Goal: Task Accomplishment & Management: Use online tool/utility

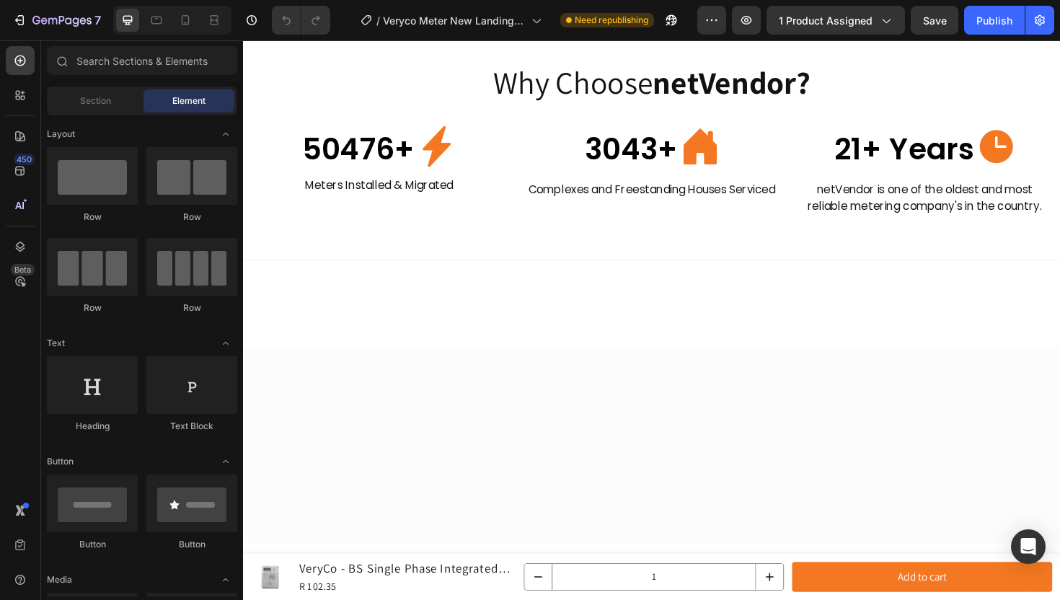
scroll to position [2066, 0]
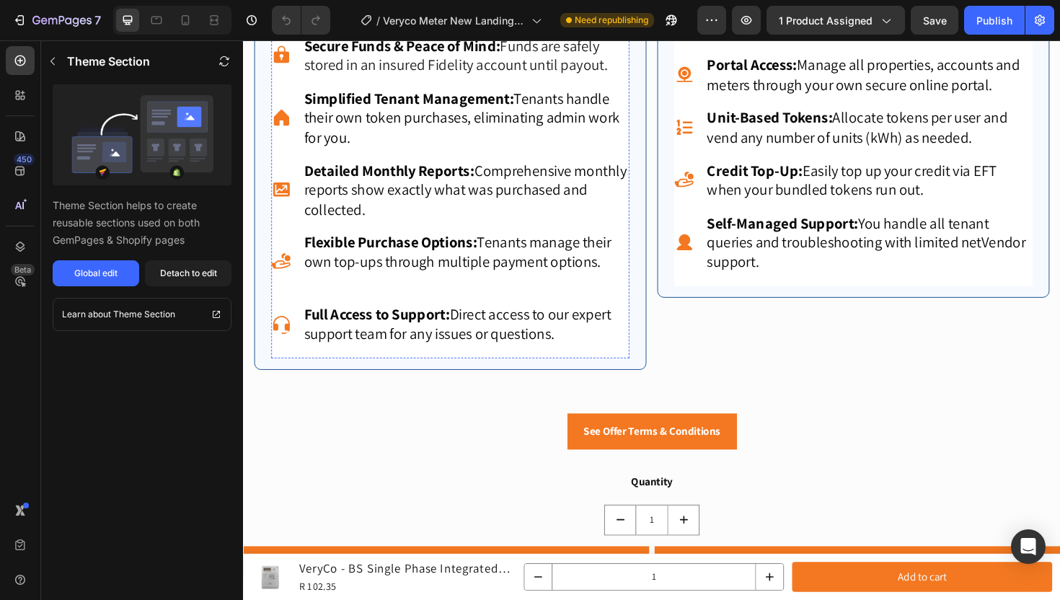
scroll to position [1167, 0]
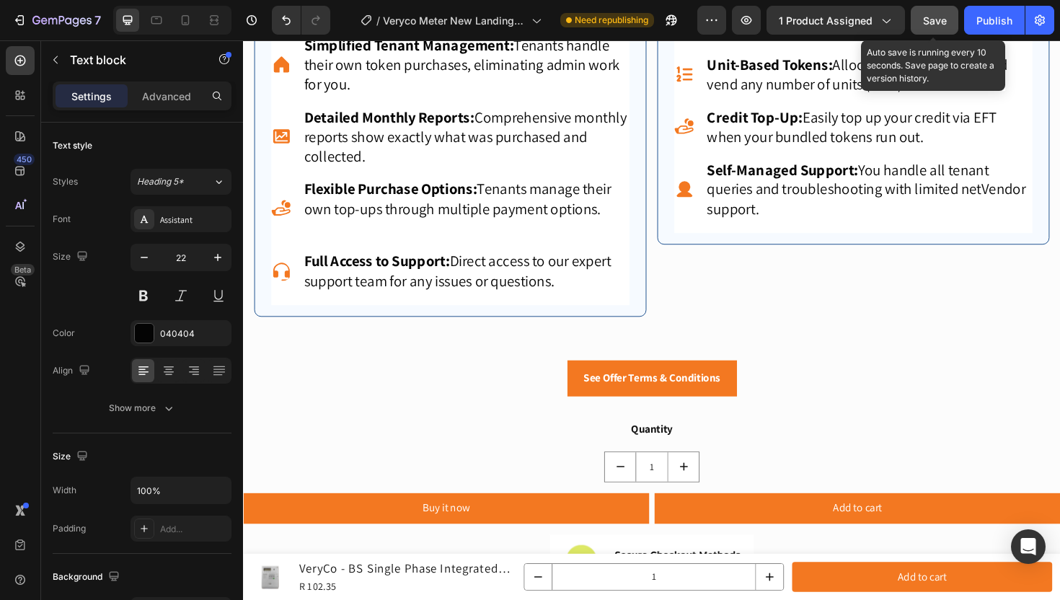
click at [947, 19] on button "Save" at bounding box center [934, 20] width 48 height 29
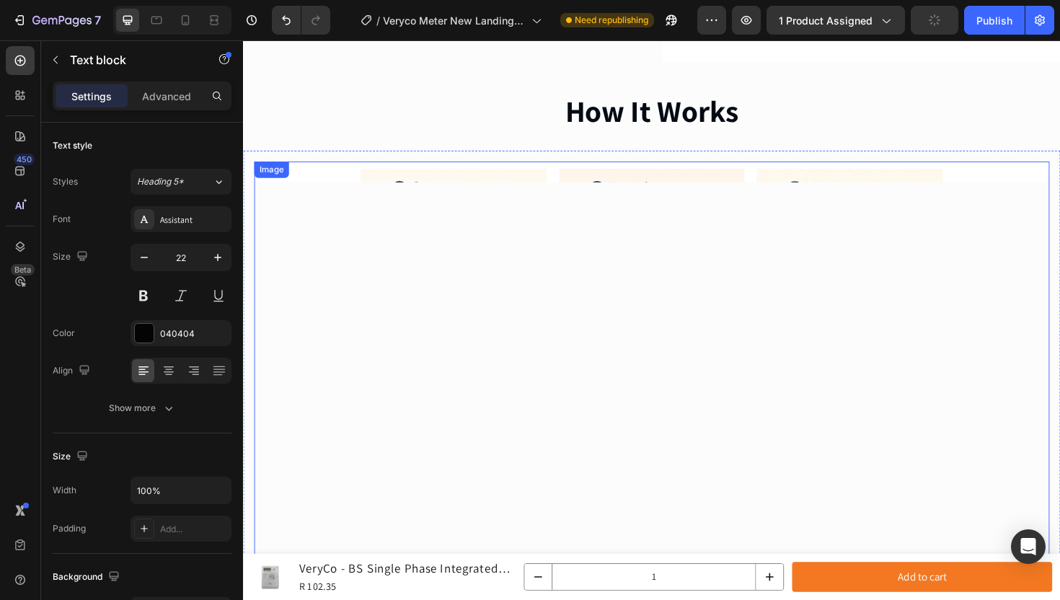
scroll to position [595, 0]
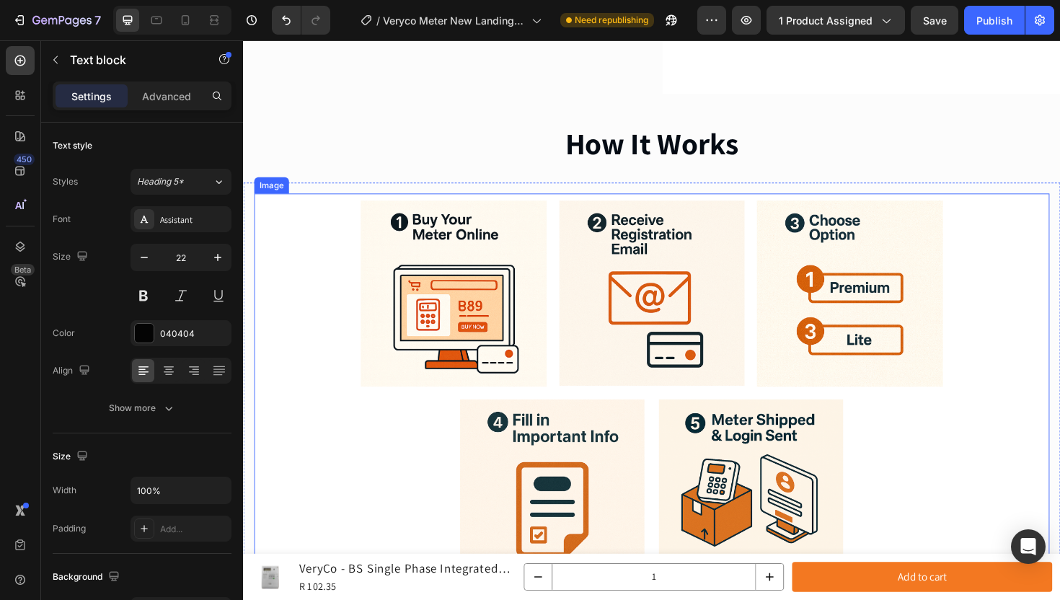
click at [984, 366] on img at bounding box center [675, 413] width 842 height 421
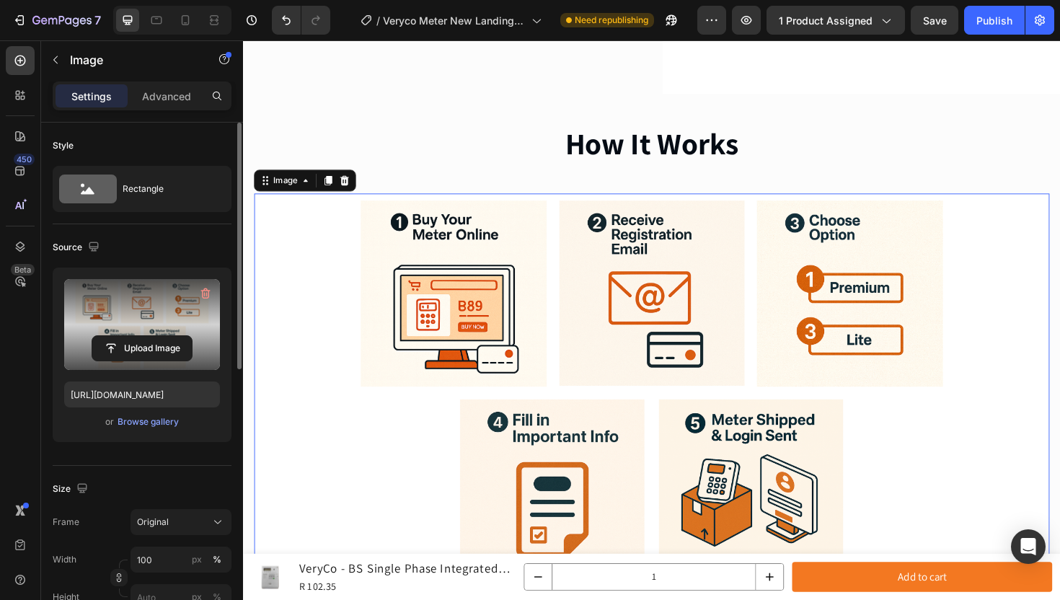
click at [179, 331] on label at bounding box center [142, 324] width 156 height 91
click at [179, 336] on input "file" at bounding box center [141, 348] width 99 height 25
click at [153, 325] on label at bounding box center [142, 324] width 156 height 91
click at [153, 336] on input "file" at bounding box center [141, 348] width 99 height 25
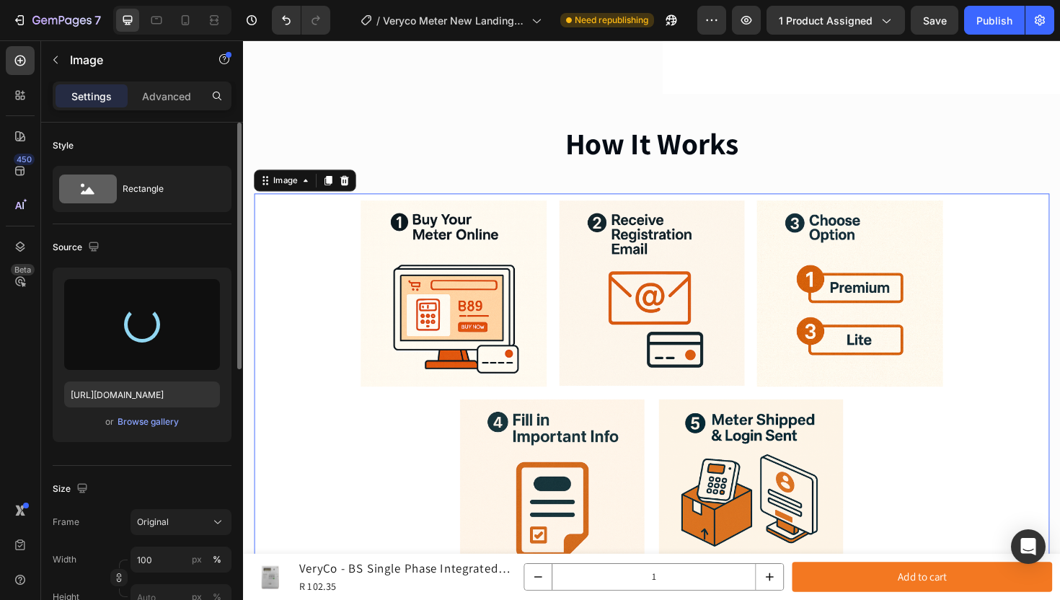
type input "[URL][DOMAIN_NAME]"
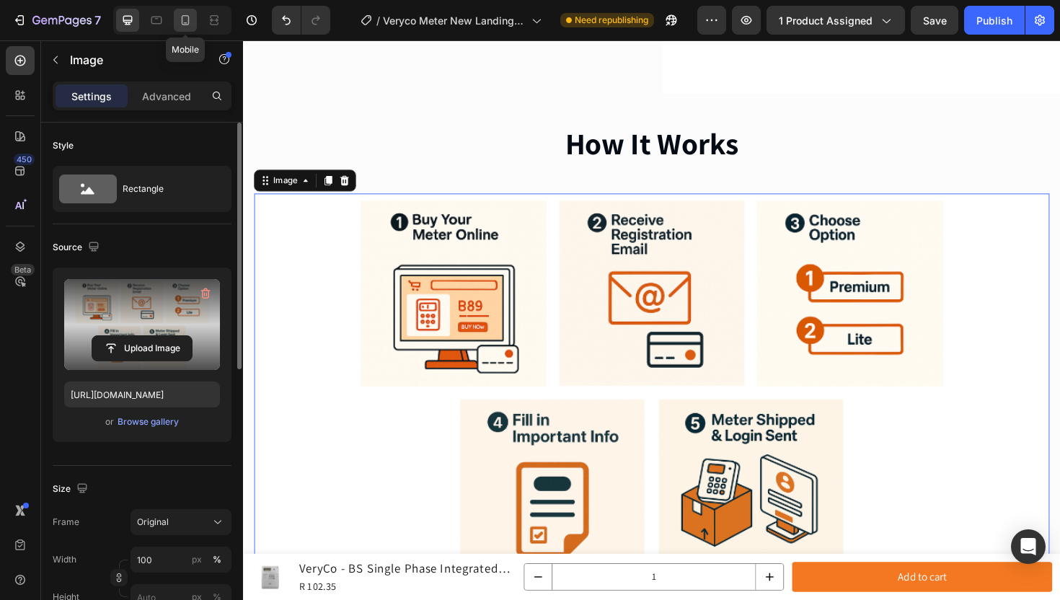
click at [185, 18] on icon at bounding box center [185, 20] width 14 height 14
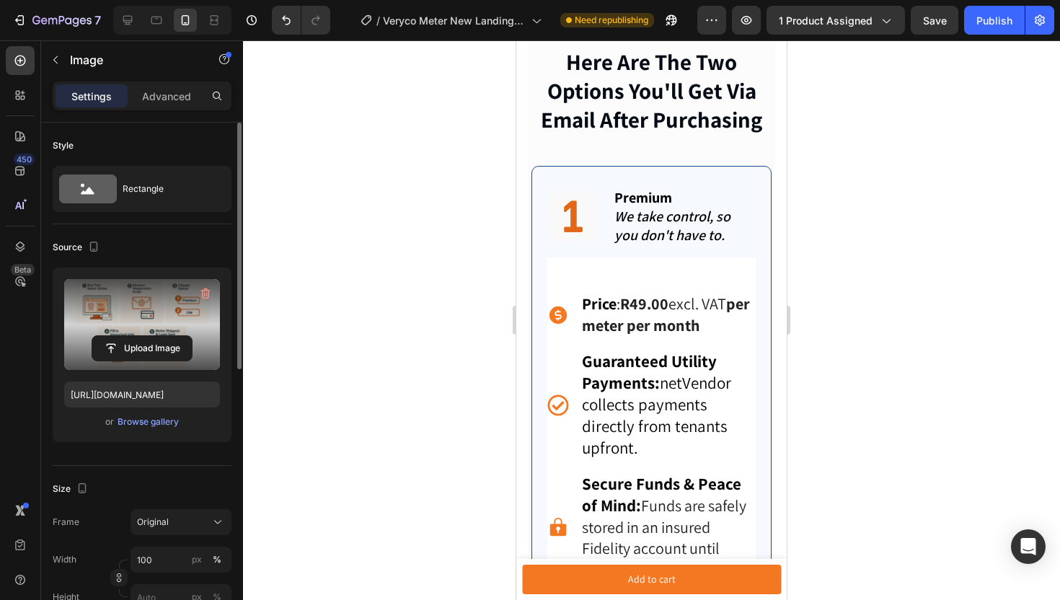
scroll to position [1385, 0]
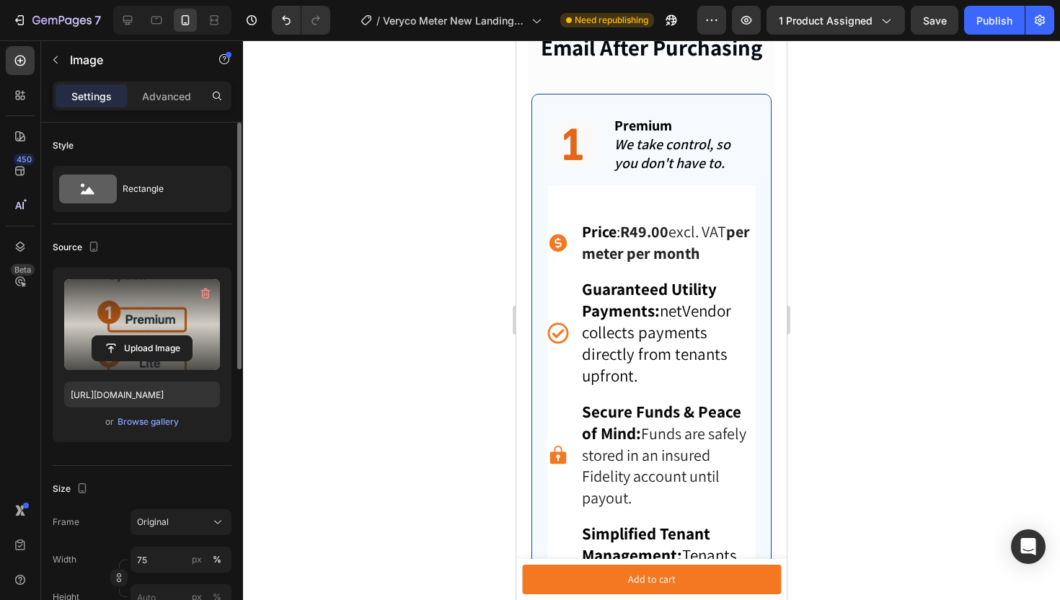
click at [143, 327] on label at bounding box center [142, 324] width 156 height 91
click at [143, 336] on input "file" at bounding box center [141, 348] width 99 height 25
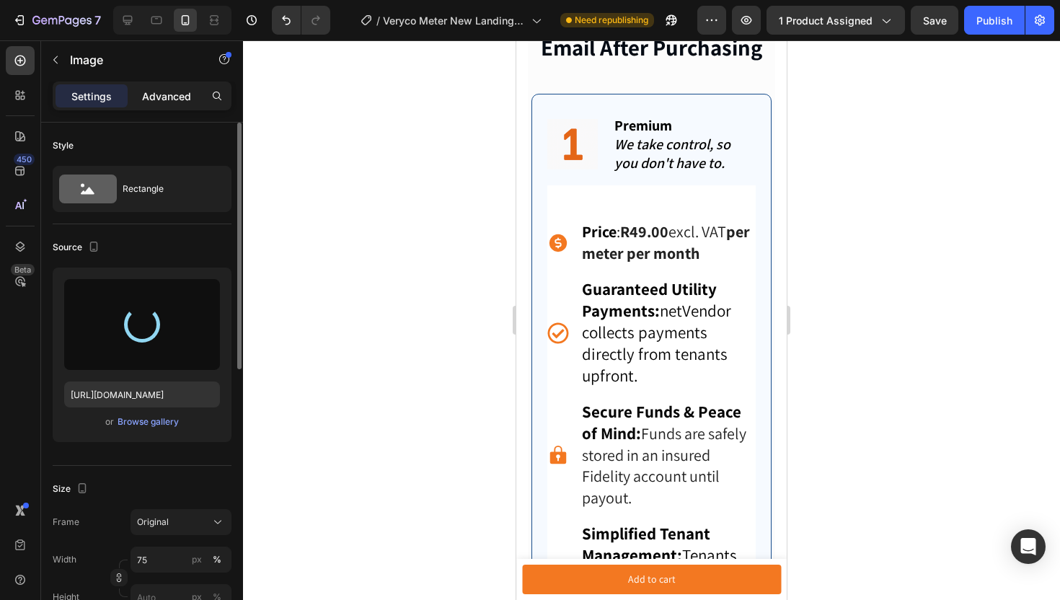
click at [160, 98] on p "Advanced" at bounding box center [166, 96] width 49 height 15
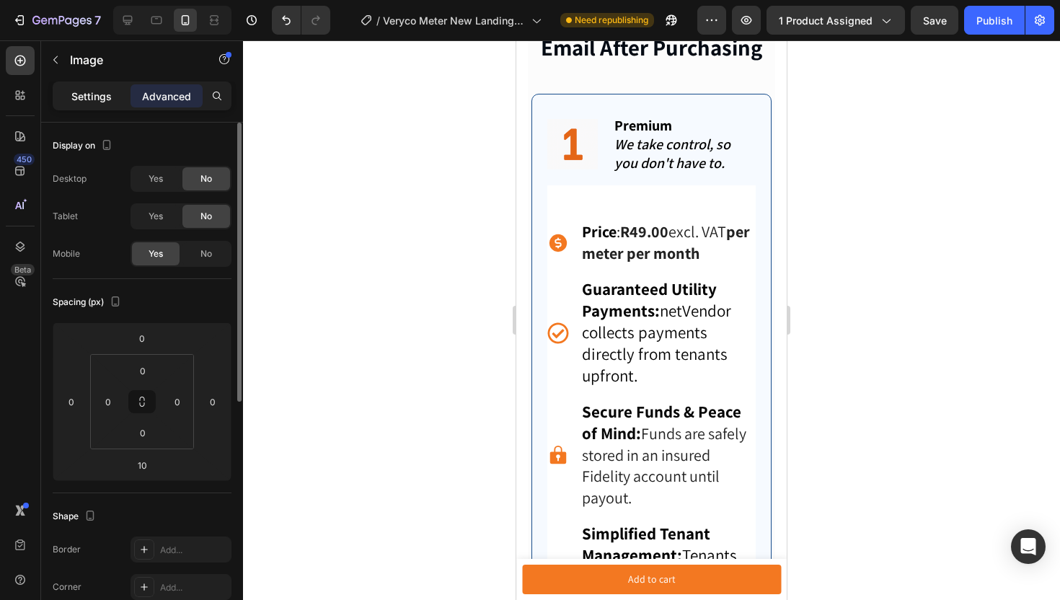
click at [112, 102] on div "Settings" at bounding box center [92, 95] width 72 height 23
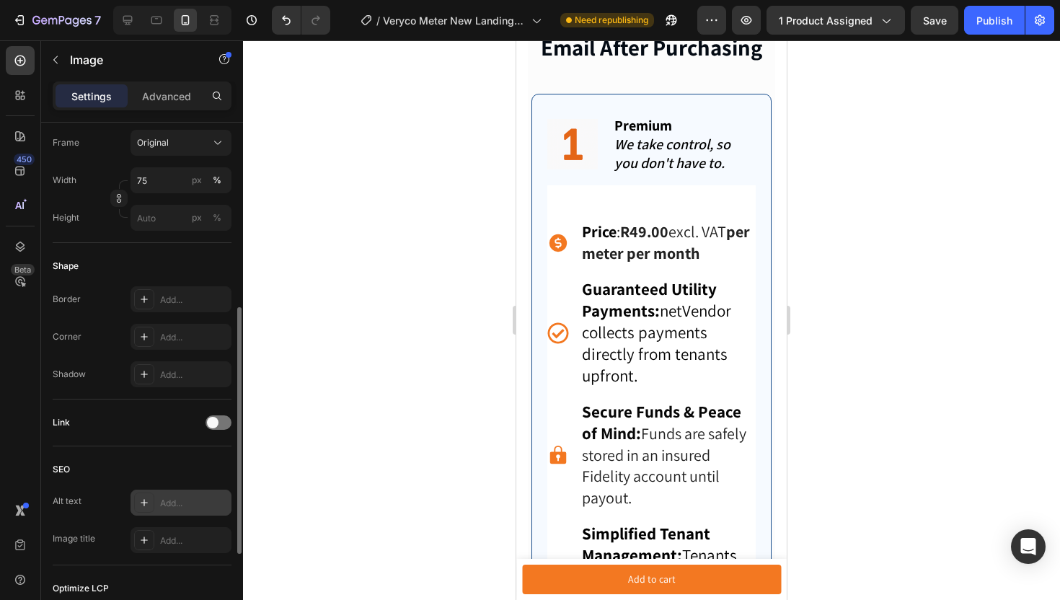
scroll to position [570, 0]
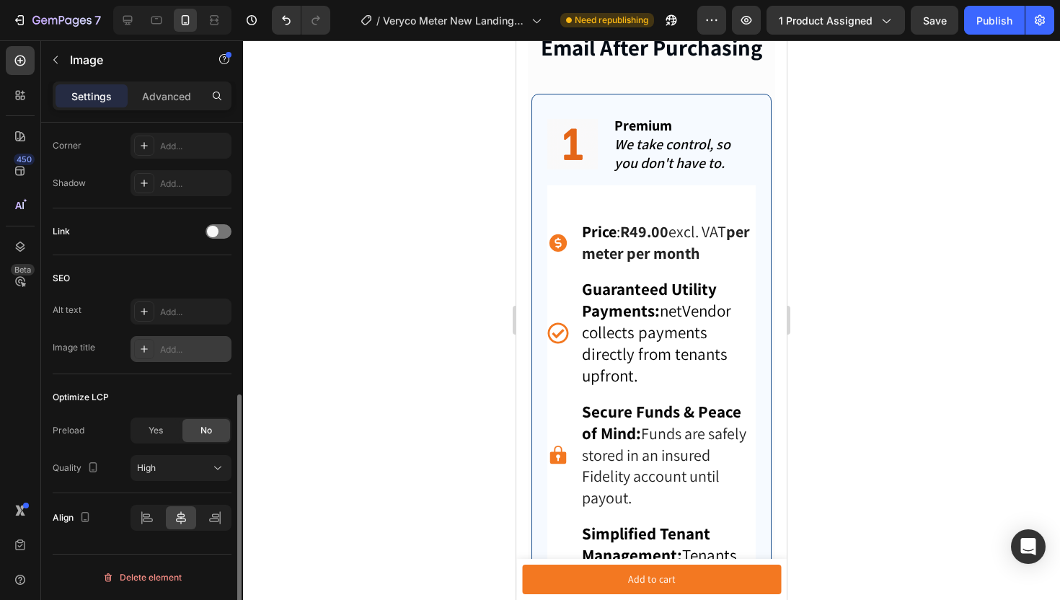
click at [186, 343] on div "Add..." at bounding box center [194, 349] width 68 height 13
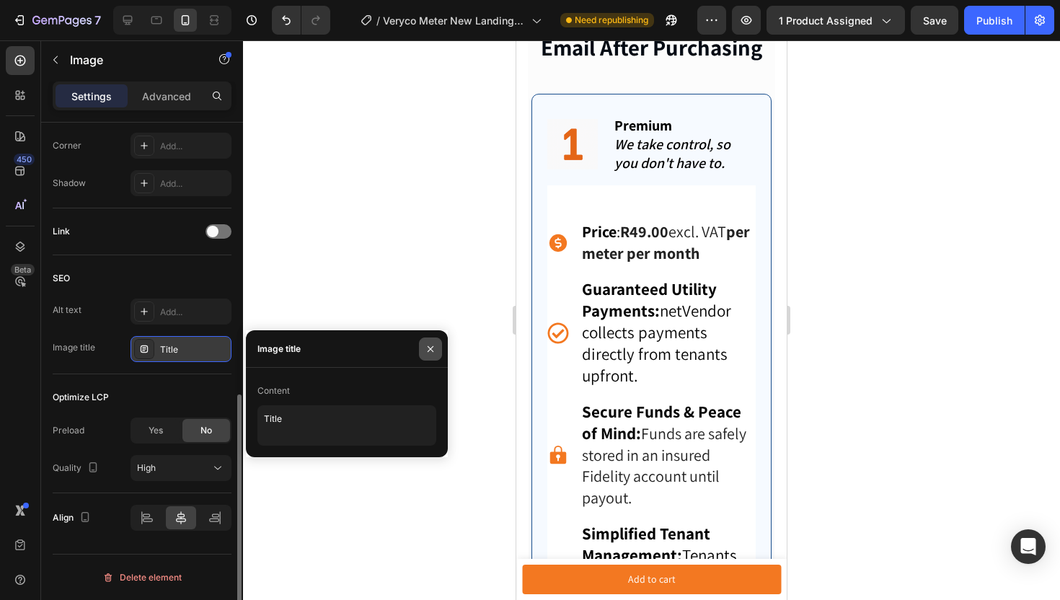
click at [435, 350] on icon "button" at bounding box center [431, 349] width 12 height 12
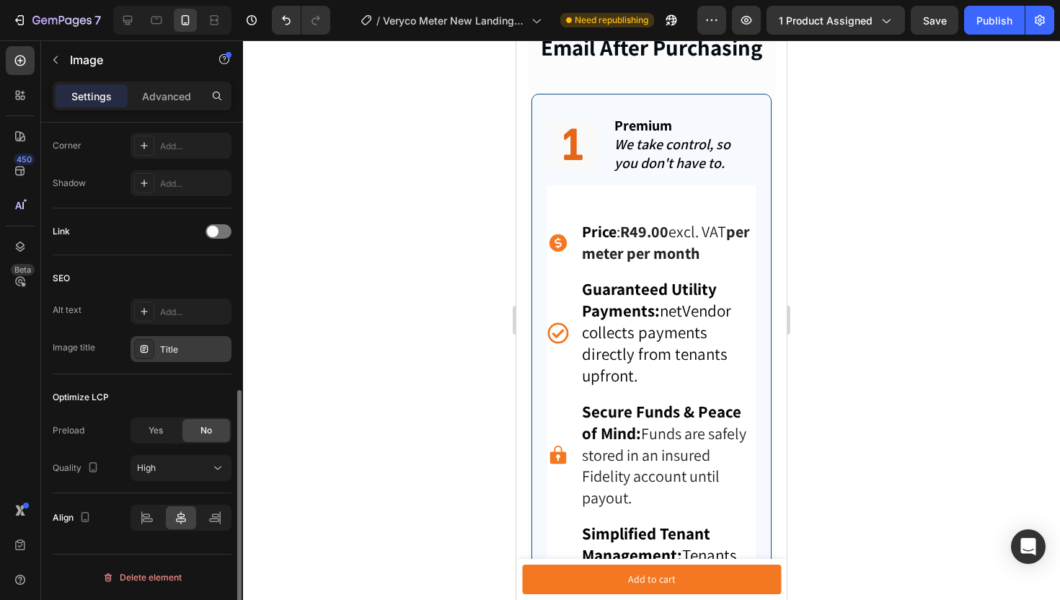
scroll to position [266, 0]
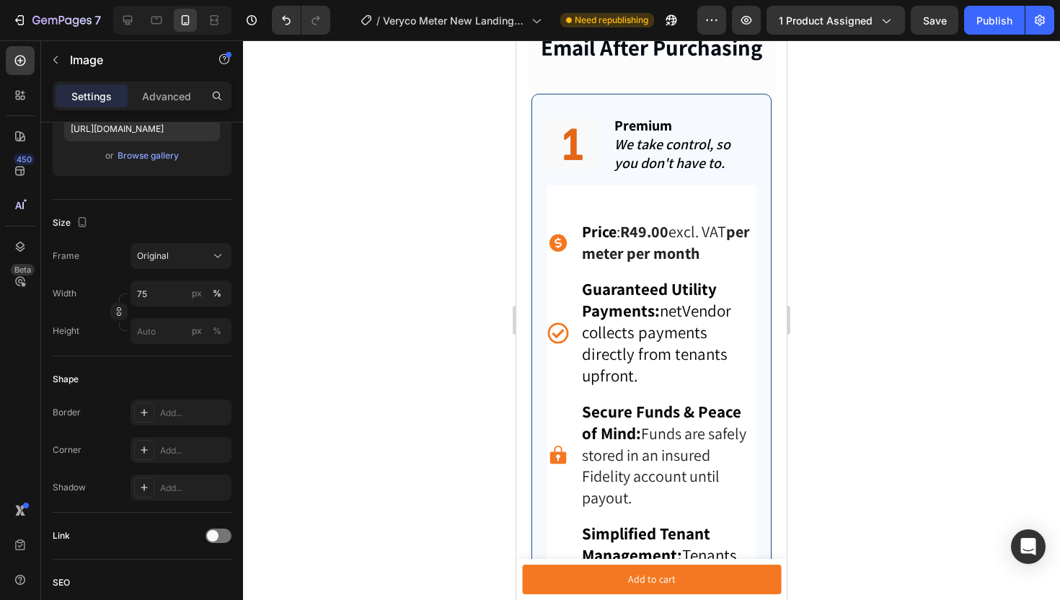
click at [334, 143] on div at bounding box center [651, 319] width 817 height 559
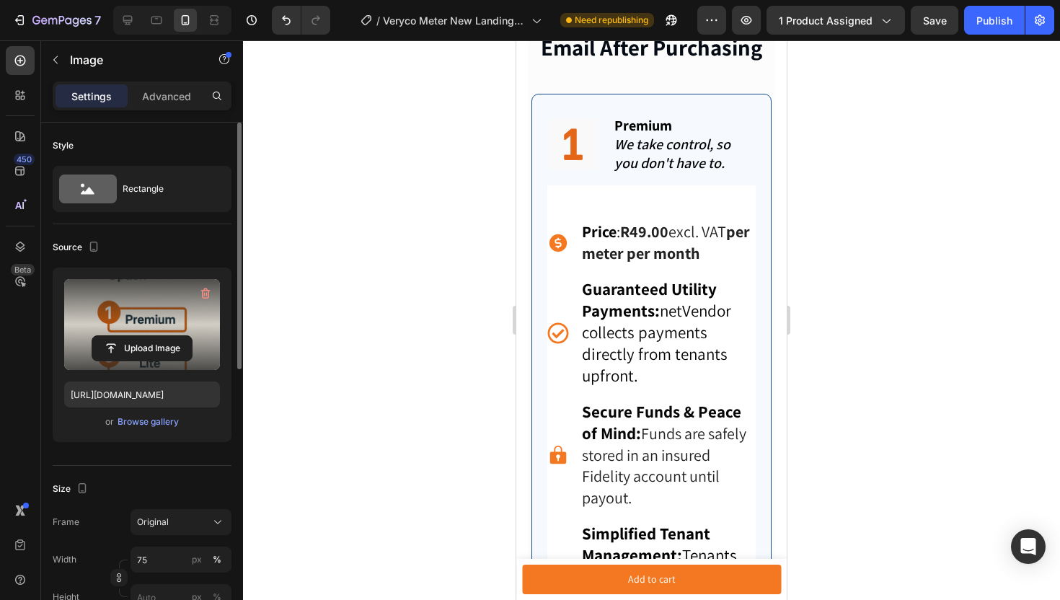
click at [185, 303] on label at bounding box center [142, 324] width 156 height 91
click at [185, 336] on input "file" at bounding box center [141, 348] width 99 height 25
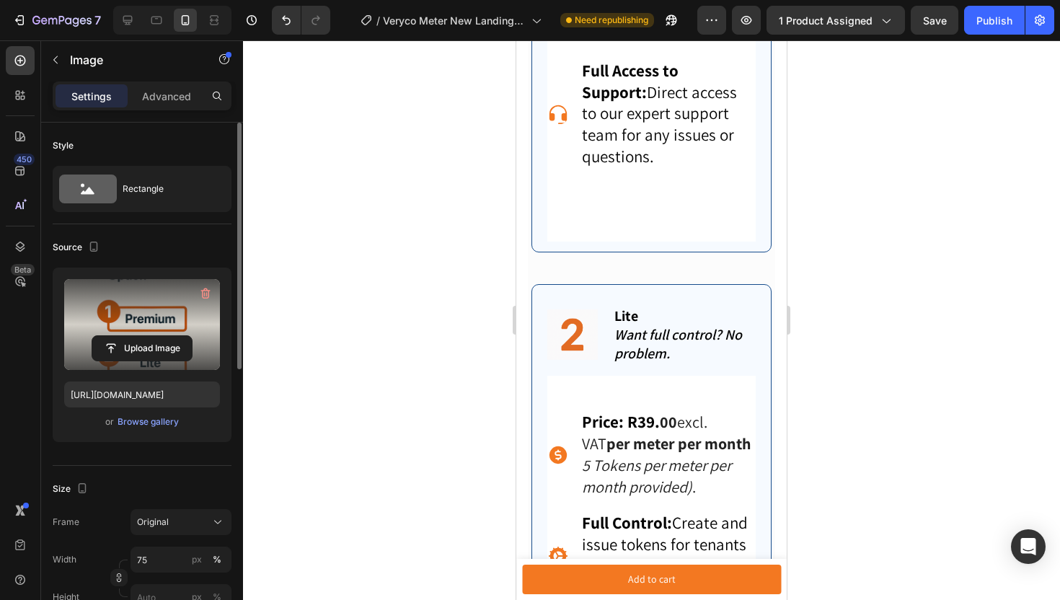
scroll to position [2259, 0]
click at [143, 19] on div at bounding box center [172, 20] width 118 height 29
click at [140, 19] on div at bounding box center [172, 20] width 118 height 29
click at [134, 20] on icon at bounding box center [127, 20] width 14 height 14
type input "[URL][DOMAIN_NAME]"
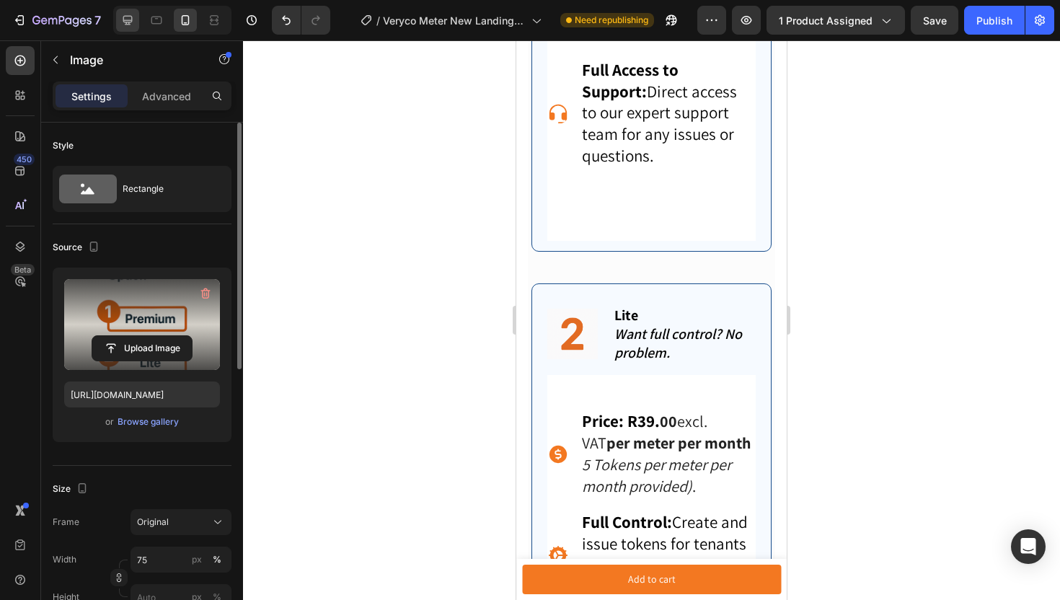
type input "100"
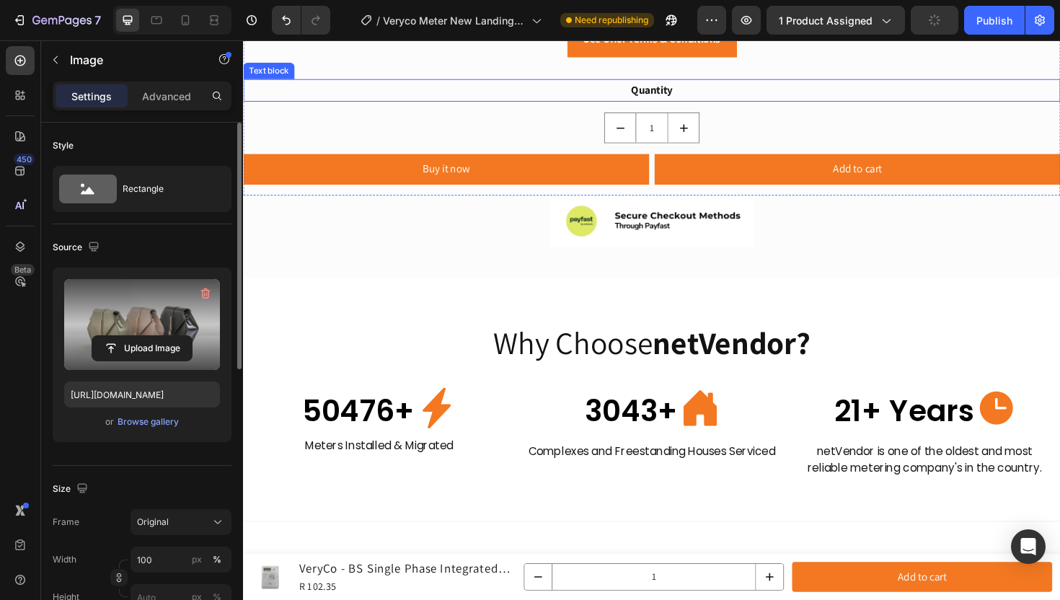
scroll to position [1664, 0]
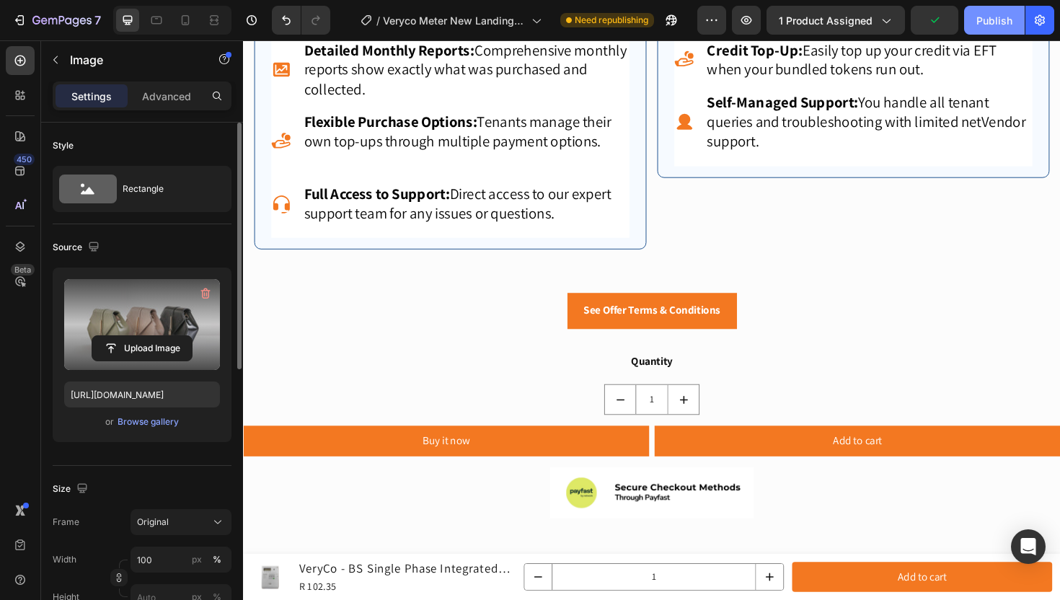
click at [986, 22] on div "Publish" at bounding box center [994, 20] width 36 height 15
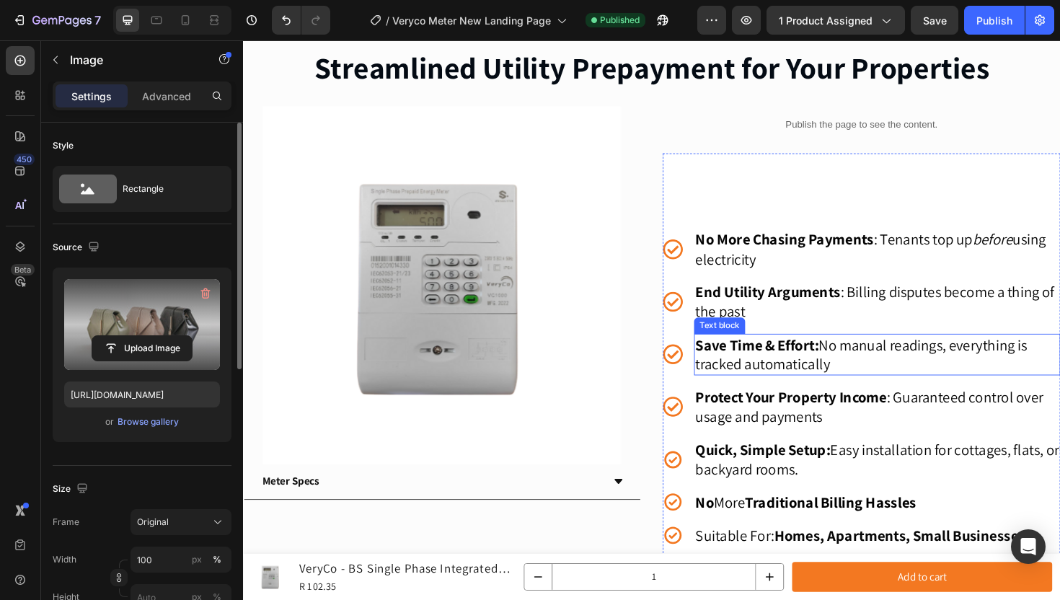
scroll to position [0, 0]
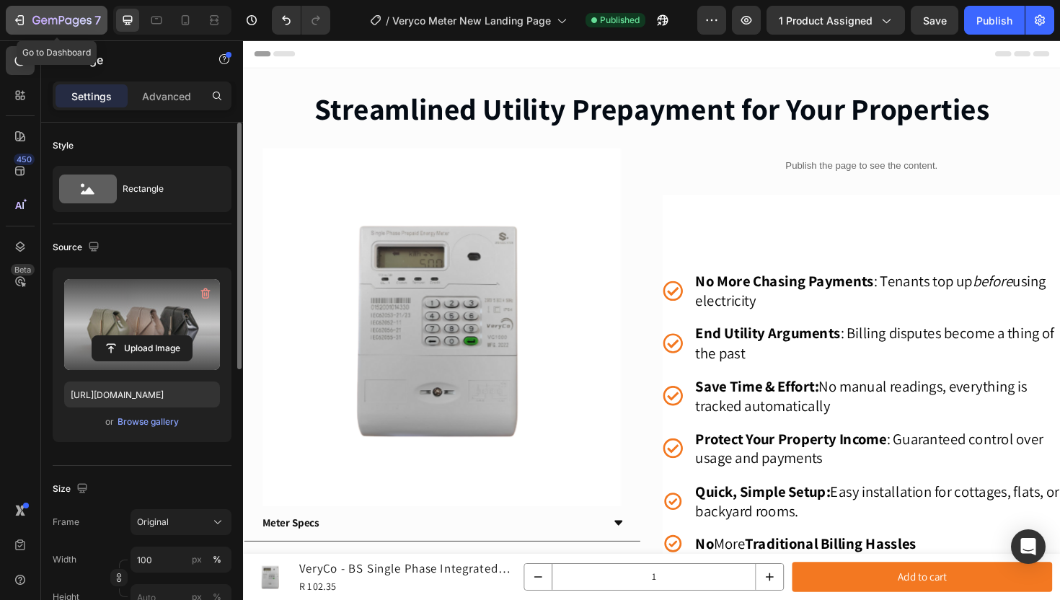
click at [60, 17] on icon "button" at bounding box center [61, 21] width 59 height 12
